Goal: Task Accomplishment & Management: Complete application form

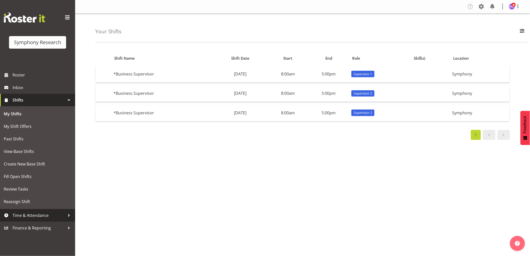
click at [35, 218] on span "Time & Attendance" at bounding box center [39, 216] width 53 height 8
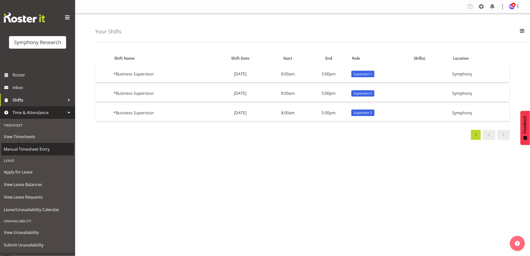
click at [38, 149] on span "Manual Timesheet Entry" at bounding box center [38, 149] width 68 height 8
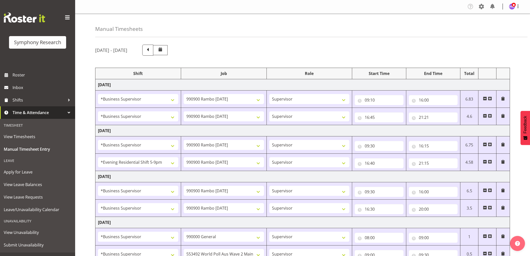
select select "1607"
select select "10732"
select select "1607"
select select "10732"
select select "1607"
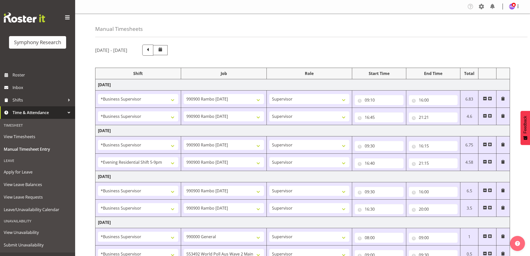
select select "10732"
select select "48116"
select select "10732"
select select "1607"
select select "10732"
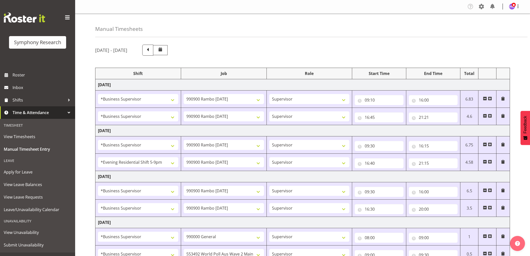
select select "1607"
select select "10732"
select select "1607"
select select "743"
select select "1607"
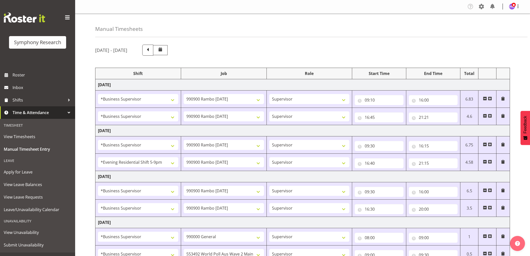
select select "10499"
select select "1607"
select select "10730"
select select "1607"
select select "10575"
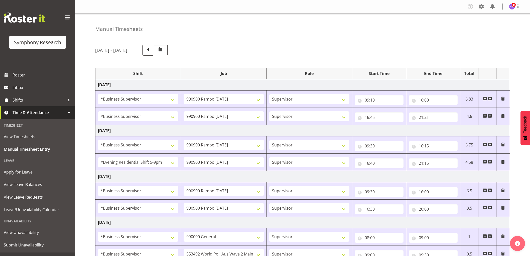
select select "1607"
select select "9426"
select select "1607"
select select "10731"
drag, startPoint x: 305, startPoint y: 146, endPoint x: 308, endPoint y: 37, distance: 109.4
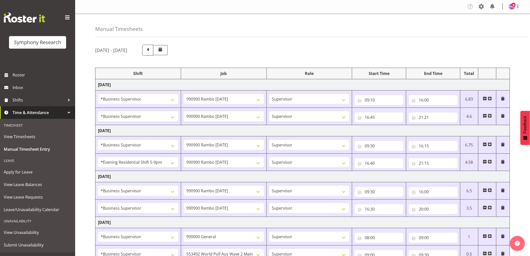
scroll to position [195, 0]
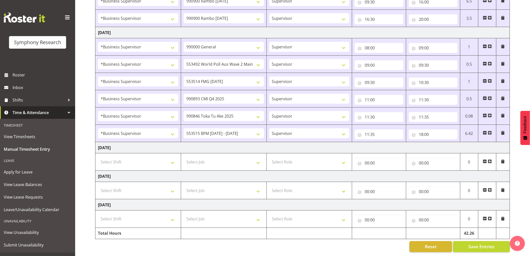
drag, startPoint x: 308, startPoint y: 40, endPoint x: 308, endPoint y: 173, distance: 132.9
click at [467, 245] on button "Save Entries" at bounding box center [482, 246] width 57 height 11
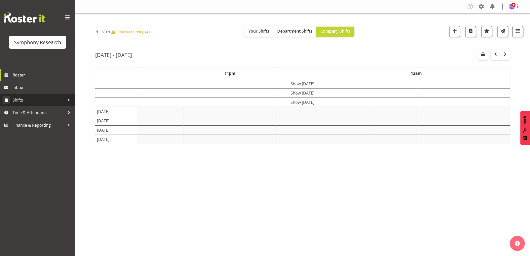
click at [24, 111] on span "Time & Attendance" at bounding box center [39, 113] width 53 height 8
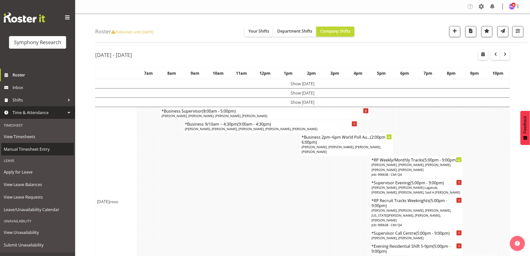
click at [37, 152] on span "Manual Timesheet Entry" at bounding box center [38, 149] width 68 height 8
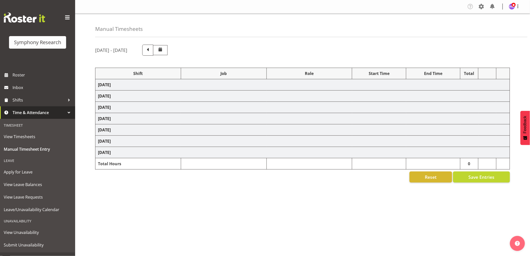
select select "1607"
select select "10732"
select select "1607"
select select "10732"
select select "1607"
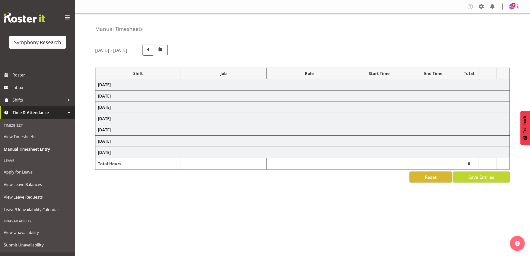
select select "10732"
select select "48116"
select select "10732"
select select "1607"
select select "10732"
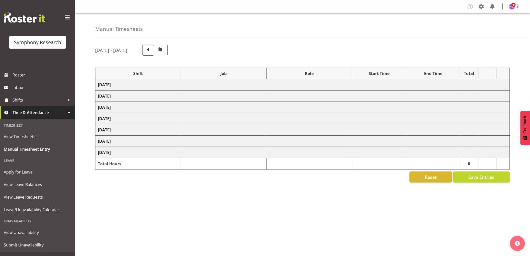
select select "1607"
select select "10732"
select select "1607"
select select "743"
select select "1607"
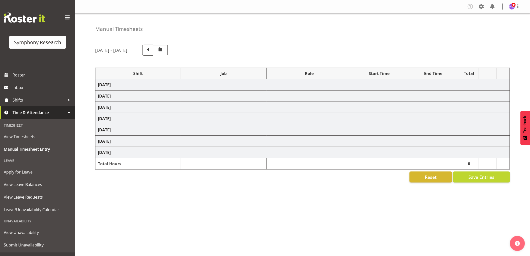
select select "10499"
select select "1607"
select select "10730"
select select "1607"
select select "10575"
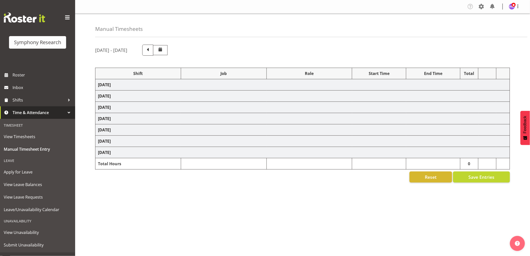
select select "1607"
select select "9426"
select select "1607"
select select "10731"
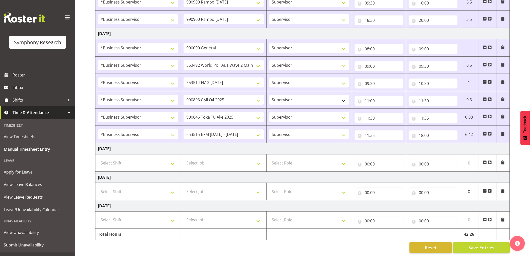
scroll to position [195, 0]
